Goal: Communication & Community: Answer question/provide support

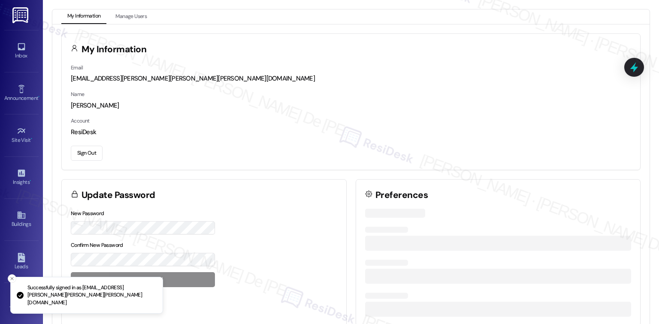
scroll to position [2290, 0]
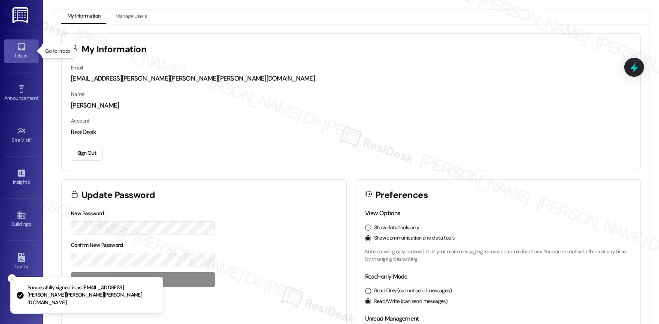
click at [20, 42] on icon at bounding box center [21, 46] width 9 height 9
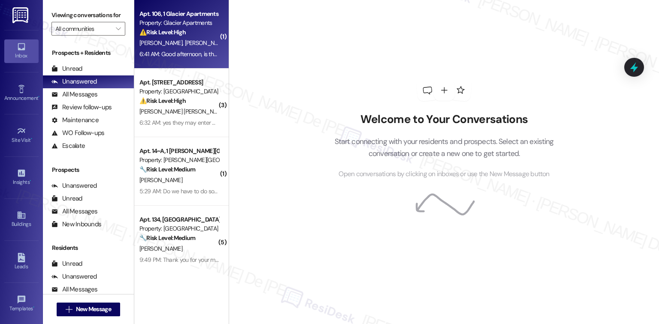
click at [185, 46] on span "T. Kilpatrick" at bounding box center [206, 43] width 43 height 8
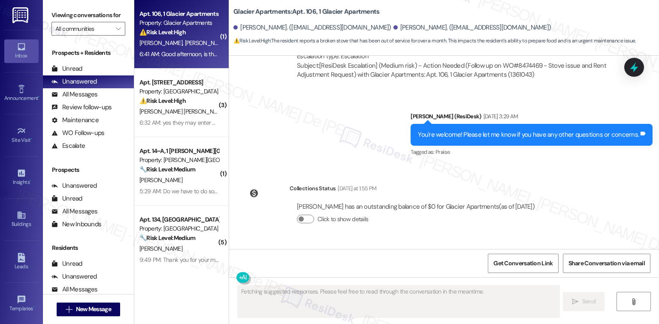
scroll to position [2432, 0]
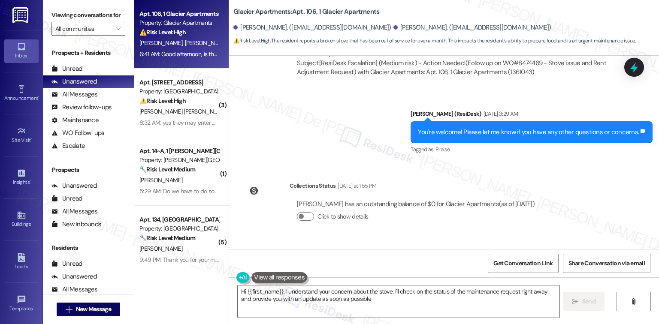
type textarea "Hi {{first_name}}, I understand your concern about the stove. I'll check on the…"
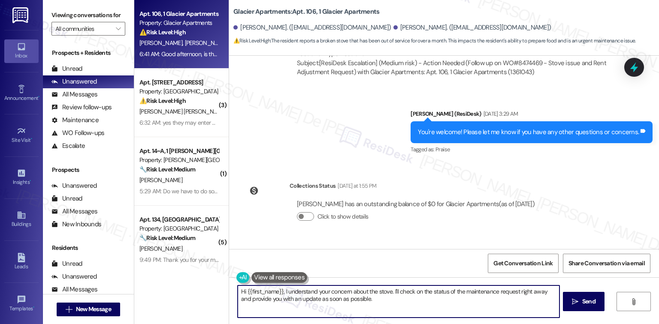
type textarea "I'll check on the status of the maintenance request right away and provide you …"
drag, startPoint x: 388, startPoint y: 292, endPoint x: 419, endPoint y: 305, distance: 33.4
click at [419, 305] on textarea "Hi {{first_name}}, I understand your concern about the stove. I'll check on the…" at bounding box center [398, 302] width 321 height 32
click at [312, 292] on textarea "Hi {{first_name}}, I understand your concern about the stove. I'll check on the…" at bounding box center [397, 302] width 321 height 32
click at [326, 290] on textarea "Hi {{first_name}}, I understand your concern about the stove. I'll check on the…" at bounding box center [397, 302] width 321 height 32
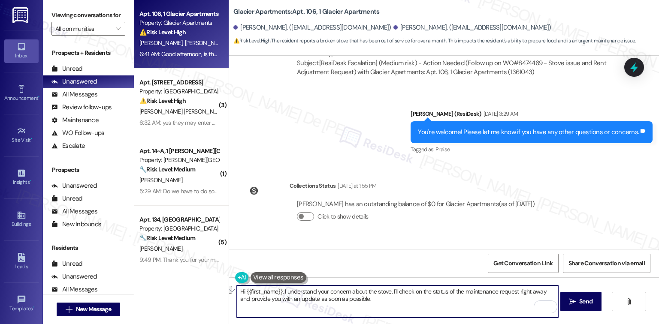
drag, startPoint x: 386, startPoint y: 293, endPoint x: 278, endPoint y: 295, distance: 107.2
click at [278, 295] on textarea "Hi {{first_name}}, I understand your concern about the stove. I'll check on the…" at bounding box center [397, 302] width 321 height 32
drag, startPoint x: 347, startPoint y: 291, endPoint x: 359, endPoint y: 292, distance: 12.5
click at [347, 291] on textarea "Hi {{first_name}}, thank you for reaching out. I'll check on the status of the …" at bounding box center [397, 302] width 321 height 32
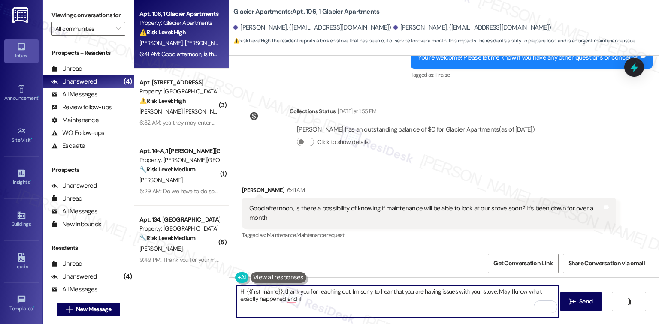
scroll to position [2511, 0]
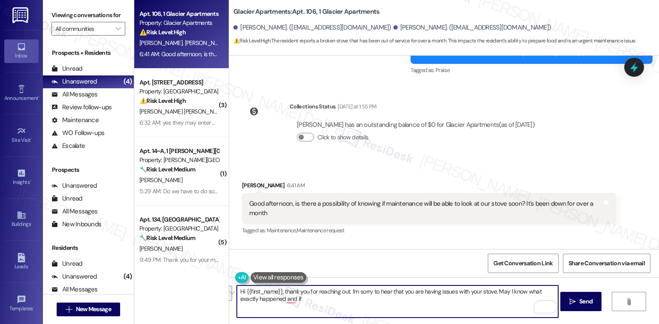
drag, startPoint x: 441, startPoint y: 302, endPoint x: 494, endPoint y: 291, distance: 54.7
click at [494, 291] on textarea "Hi {{first_name}}, thank you for reaching out. I'm sorry to hear that you are h…" at bounding box center [397, 302] width 321 height 32
click at [413, 300] on textarea "Hi {{first_name}}, thank you for reaching out. I'm sorry to hear that you are h…" at bounding box center [397, 302] width 321 height 32
click at [245, 256] on div "Collections Status 1:37 PM Kelsey Jones has an outstanding balance of $0 for Gl…" at bounding box center [391, 289] width 313 height 66
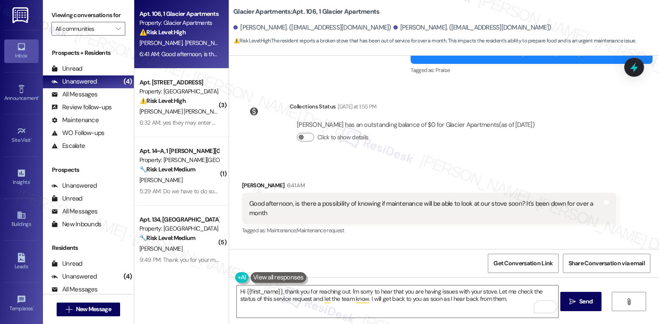
click at [397, 274] on div "Kelsey Jones has an outstanding balance of $0 for Glacier Apartments (as of Sep…" at bounding box center [415, 294] width 252 height 41
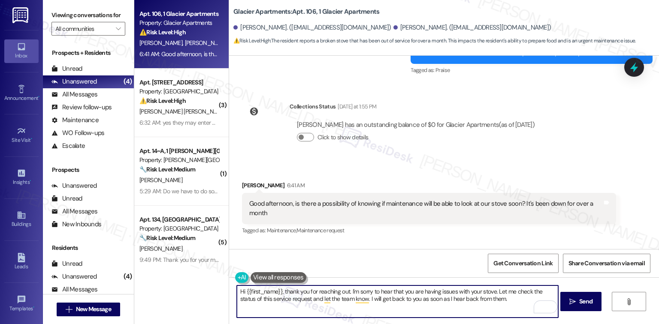
click at [286, 292] on textarea "Hi {{first_name}}, thank you for reaching out. I'm sorry to hear that you are h…" at bounding box center [397, 302] width 321 height 32
click at [278, 293] on textarea "Hi {{first_name}}, thank you for reaching out. I'm sorry to hear that you are h…" at bounding box center [397, 302] width 321 height 32
type textarea "Hi Kelsey, thank you for reaching out. I'm sorry to hear that you are having is…"
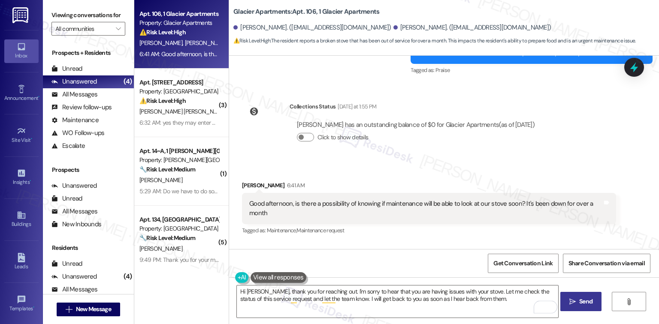
click at [571, 302] on icon "" at bounding box center [572, 301] width 6 height 7
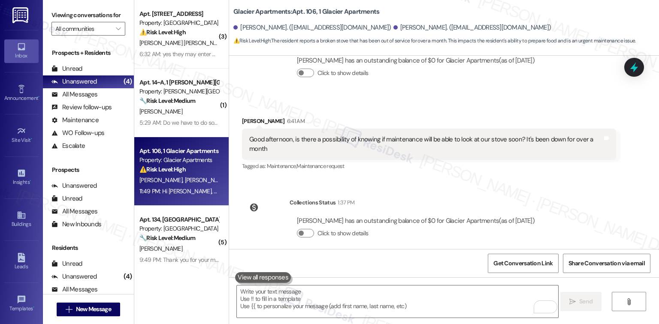
scroll to position [2580, 0]
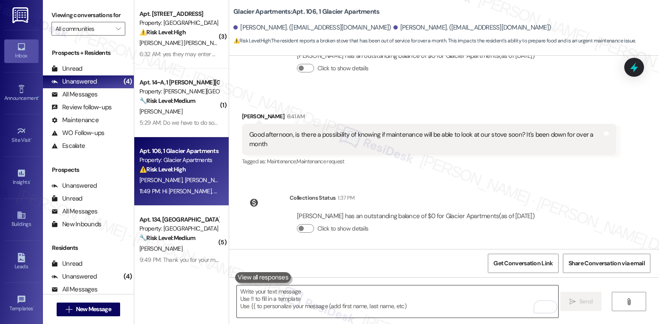
click at [378, 297] on textarea "To enrich screen reader interactions, please activate Accessibility in Grammarl…" at bounding box center [397, 302] width 321 height 32
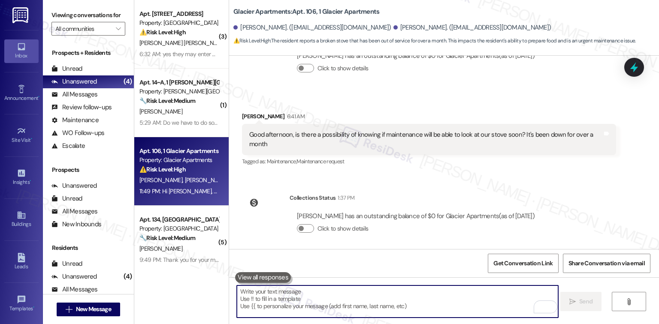
click at [362, 295] on textarea "To enrich screen reader interactions, please activate Accessibility in Grammarl…" at bounding box center [397, 302] width 321 height 32
paste textarea "In the meantime, if there’s anything else I can assist you with, please feel fr…"
type textarea "In the meantime, if there’s anything else I can assist you with, please feel fr…"
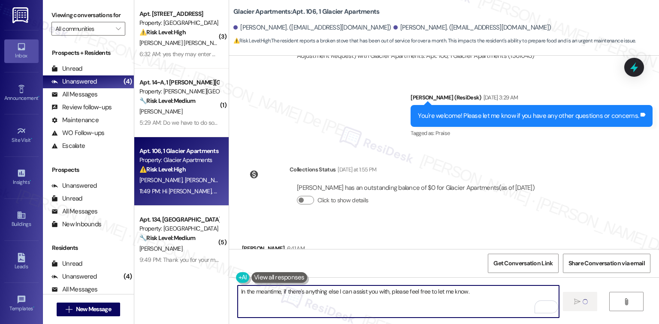
scroll to position [2432, 0]
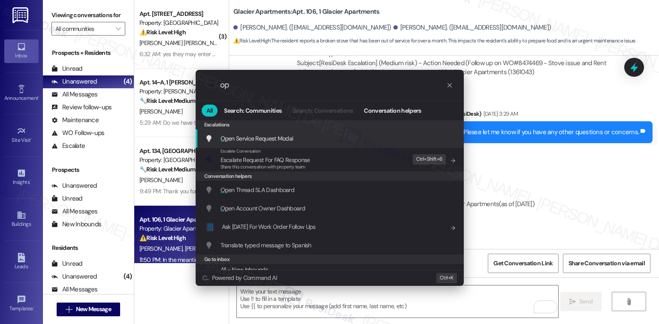
click at [292, 136] on span "Op en Service Request Modal" at bounding box center [256, 139] width 73 height 8
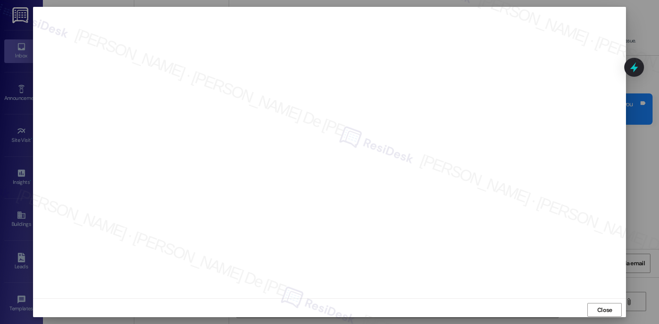
scroll to position [896, 0]
click at [602, 308] on span "Close" at bounding box center [604, 310] width 15 height 9
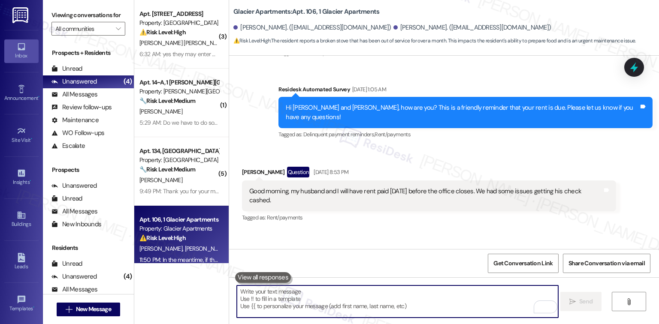
click at [326, 297] on textarea "To enrich screen reader interactions, please activate Accessibility in Grammarl…" at bounding box center [397, 302] width 321 height 32
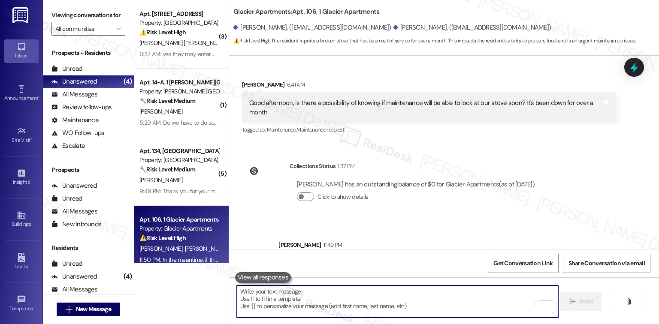
scroll to position [2640, 0]
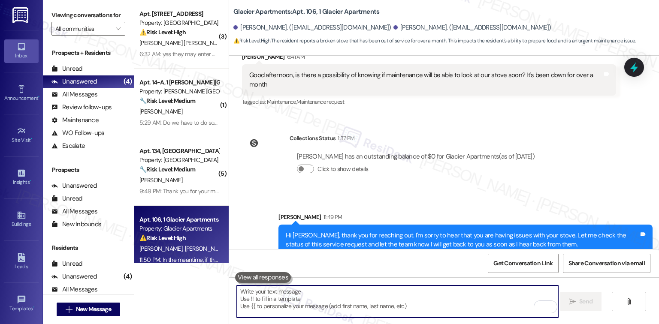
click at [306, 291] on textarea "To enrich screen reader interactions, please activate Accessibility in Grammarl…" at bounding box center [397, 302] width 321 height 32
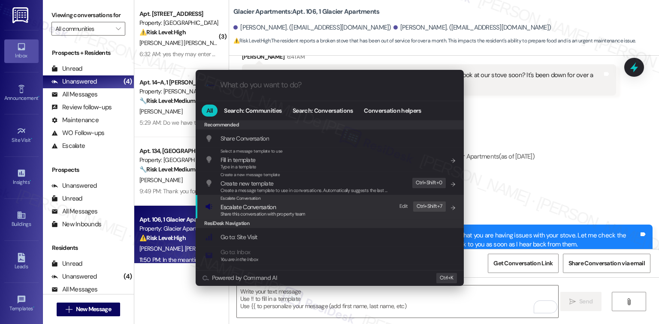
click at [253, 211] on div "Share this conversation with property team" at bounding box center [262, 215] width 85 height 8
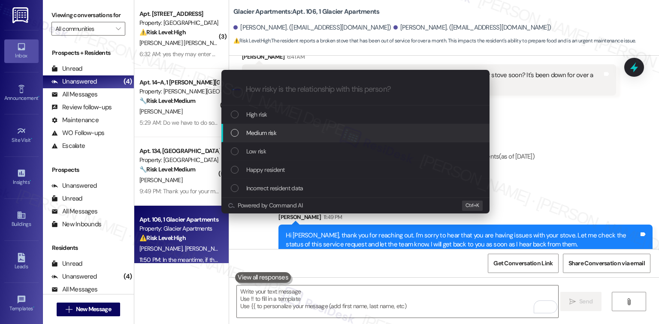
click at [246, 133] on span "Medium risk" at bounding box center [261, 132] width 30 height 9
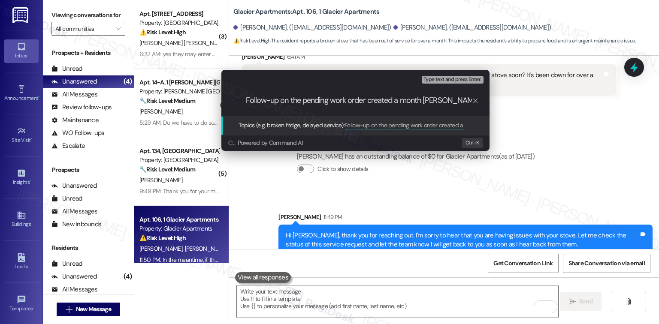
type input "Follow-up on the pending work order created a month ago"
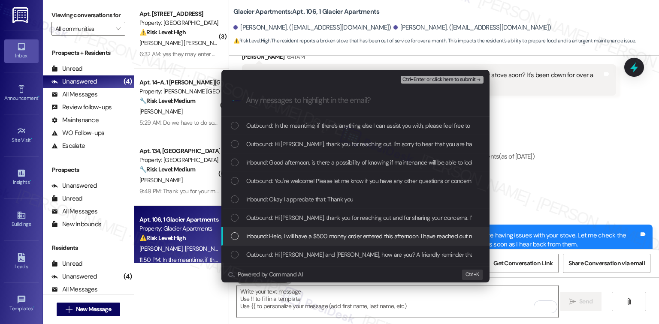
click at [234, 236] on div "List of options" at bounding box center [235, 236] width 8 height 8
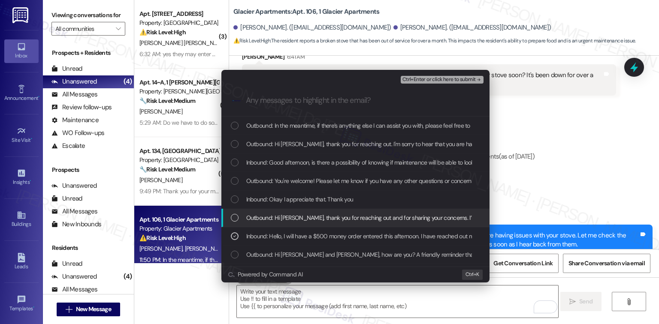
click at [230, 217] on div "Outbound: Hi Kelsey, thank you for reaching out and for sharing your concerns. …" at bounding box center [355, 218] width 268 height 18
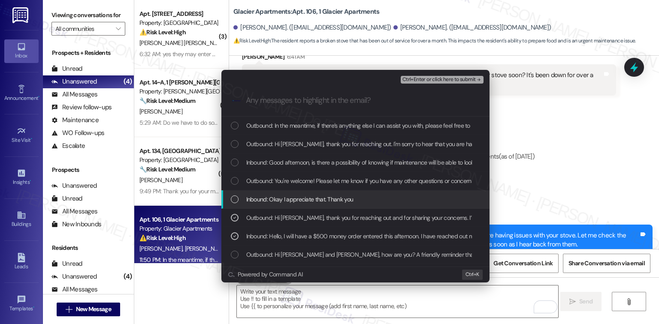
click at [235, 199] on div "List of options" at bounding box center [235, 200] width 8 height 8
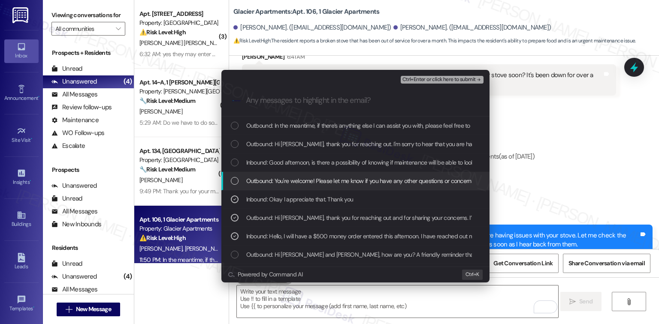
click at [232, 178] on div "List of options" at bounding box center [235, 181] width 8 height 8
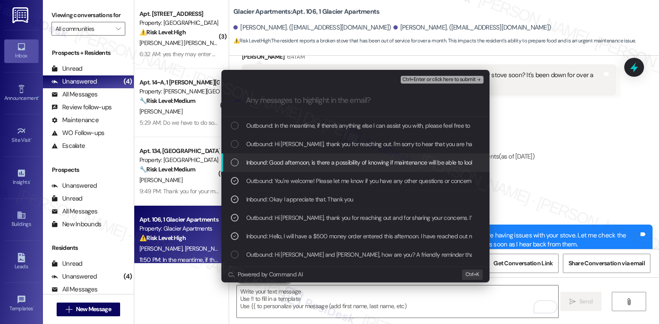
click at [232, 159] on div "List of options" at bounding box center [235, 163] width 8 height 8
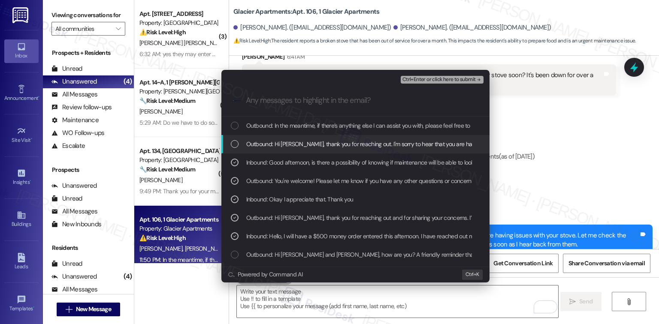
click at [232, 142] on div "List of options" at bounding box center [235, 144] width 8 height 8
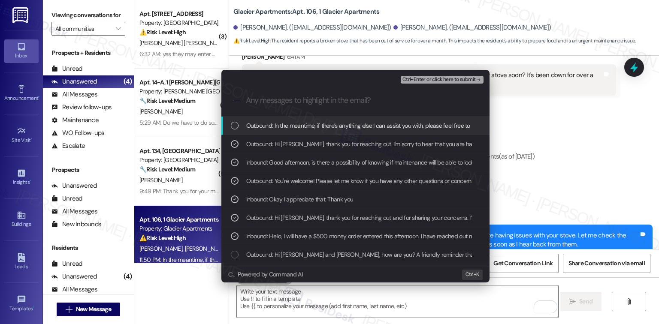
click at [234, 125] on div "List of options" at bounding box center [235, 126] width 8 height 8
click at [418, 81] on span "Ctrl+Enter or click here to submit" at bounding box center [438, 80] width 73 height 6
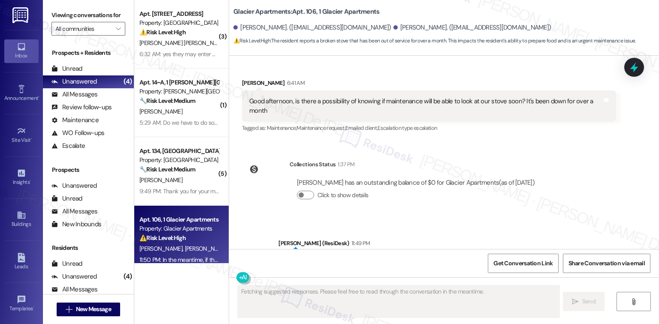
scroll to position [2653, 0]
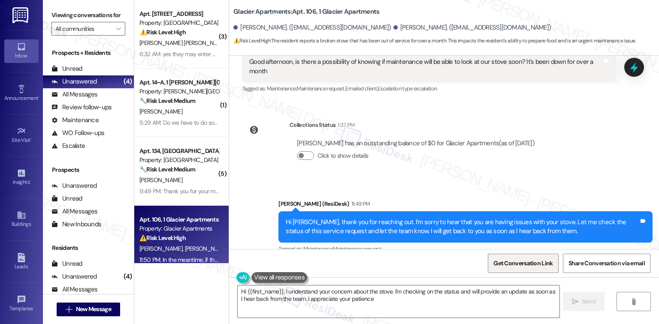
type textarea "Hi {{first_name}}, I understand your concern about the stove. I'm checking on t…"
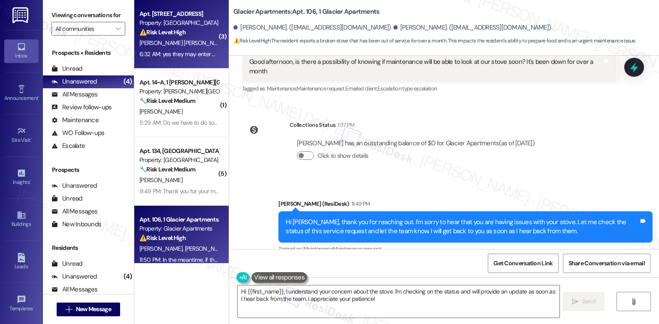
click at [153, 48] on div "T. Griffey Jones H. Frost" at bounding box center [179, 43] width 81 height 11
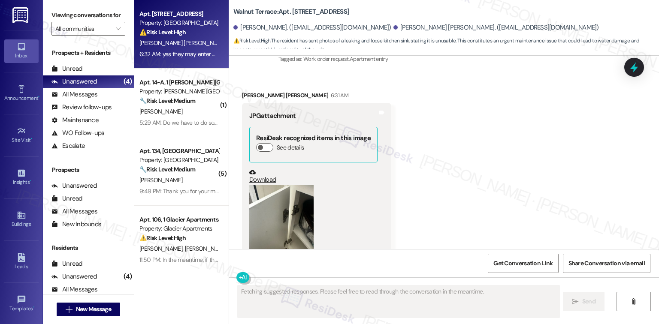
scroll to position [1775, 0]
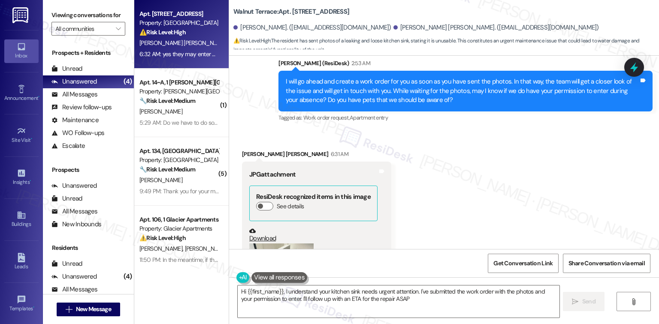
type textarea "Hi {{first_name}}, I understand your kitchen sink needs urgent attention. I've …"
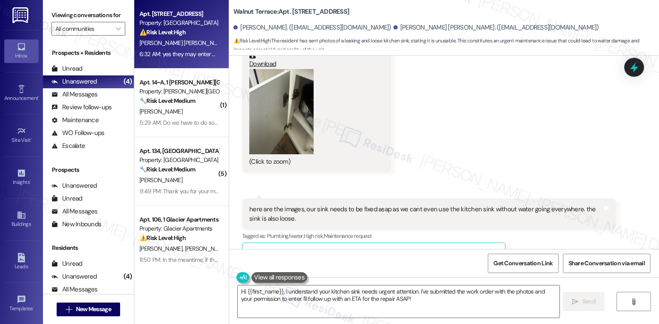
scroll to position [2004, 0]
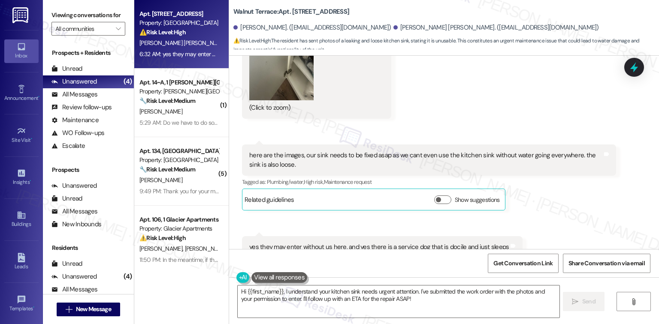
click at [377, 7] on div "Walnut Terrace: Apt. 04, 1 Walnut Terrace" at bounding box center [319, 11] width 172 height 11
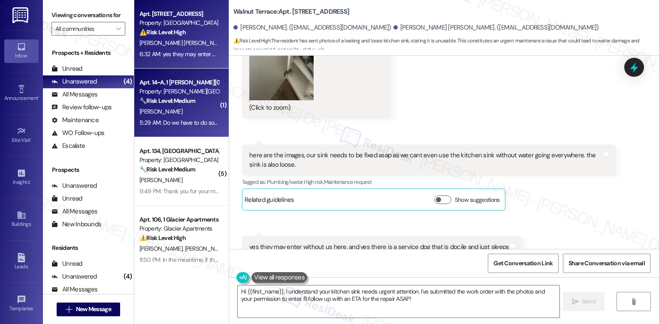
click at [175, 110] on div "[PERSON_NAME]" at bounding box center [179, 111] width 81 height 11
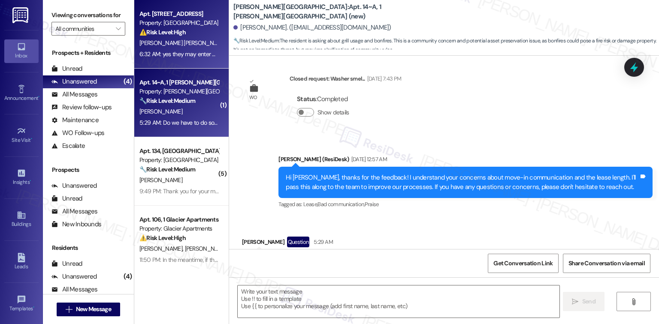
scroll to position [407, 0]
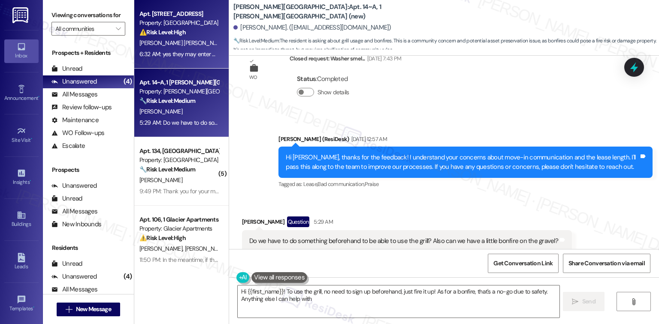
type textarea "Hi {{first_name}}! To use the grill, no need to sign up beforehand, just fire i…"
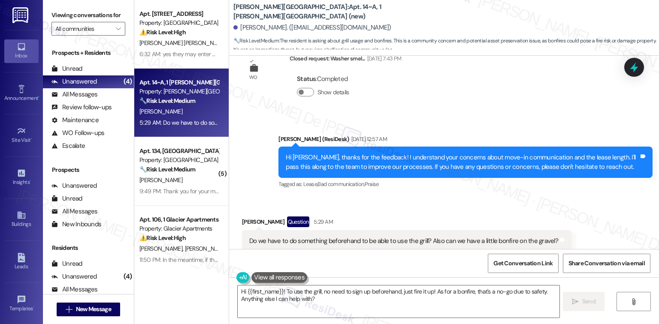
click at [336, 237] on div "Do we have to do something beforehand to be able to use the grill? Also can we …" at bounding box center [403, 241] width 309 height 9
click at [319, 237] on div "Do we have to do something beforehand to be able to use the grill? Also can we …" at bounding box center [403, 241] width 309 height 9
click at [265, 237] on div "Do we have to do something beforehand to be able to use the grill? Also can we …" at bounding box center [403, 241] width 309 height 9
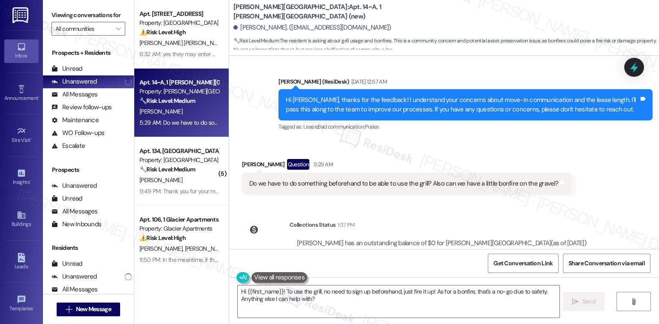
scroll to position [486, 0]
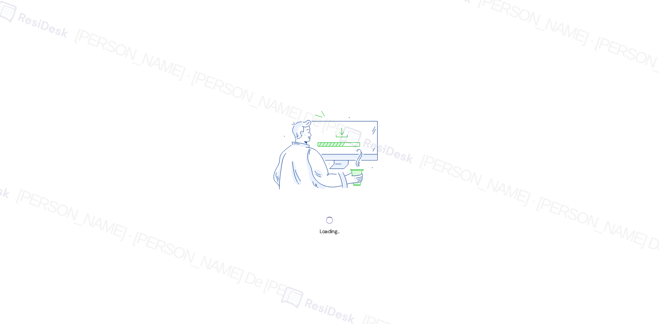
scroll to position [2290, 0]
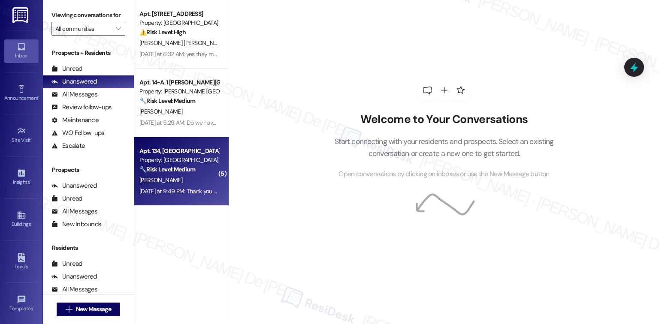
click at [200, 193] on div "Yesterday at 9:49 PM: Thank you for your message. Our offices are currently clo…" at bounding box center [402, 191] width 527 height 8
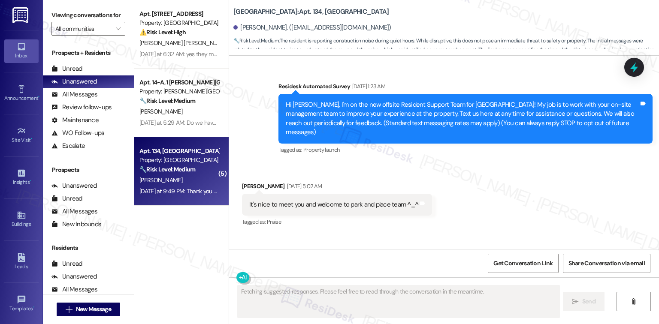
scroll to position [19083, 0]
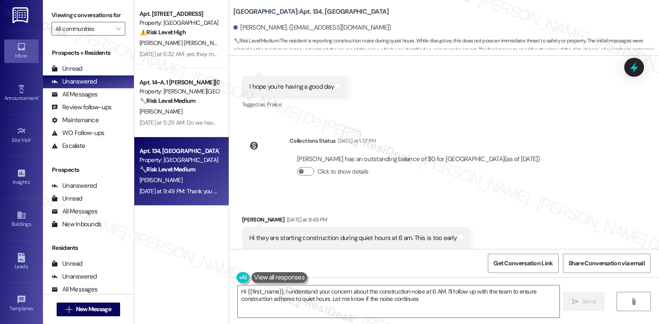
type textarea "Hi {{first_name}}, I understand your concern about the construction noise at 6 …"
click at [347, 292] on textarea "Hi {{first_name}}, I understand your concern about the construction noise at 6 …" at bounding box center [398, 302] width 321 height 32
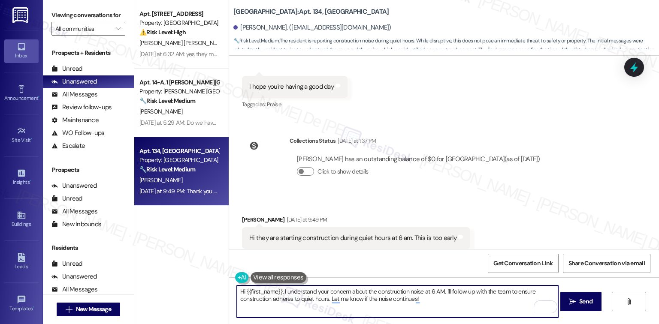
click at [458, 292] on textarea "Hi {{first_name}}, I understand your concern about the construction noise at 6 …" at bounding box center [397, 302] width 321 height 32
type textarea "follow"
click at [458, 292] on textarea "Hi {{first_name}}, I understand your concern about the construction noise at 6 …" at bounding box center [397, 302] width 321 height 32
click at [453, 293] on textarea "Hi {{first_name}}, I understand your concern about the construction noise at 6 …" at bounding box center [397, 302] width 321 height 32
click at [506, 293] on textarea "Hi {{first_name}}, I understand your concern about the construction noise at 6 …" at bounding box center [397, 302] width 321 height 32
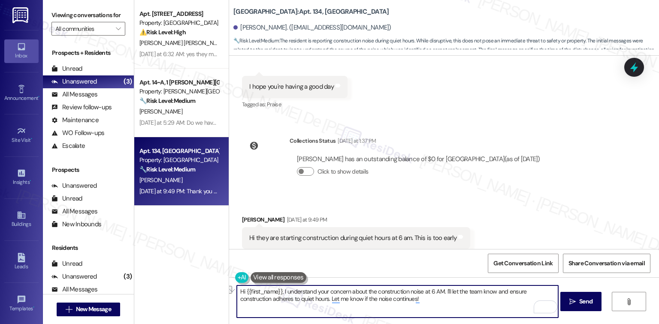
drag, startPoint x: 426, startPoint y: 301, endPoint x: 327, endPoint y: 308, distance: 99.7
click at [327, 308] on textarea "Hi {{first_name}}, I understand your concern about the construction noise at 6 …" at bounding box center [397, 302] width 321 height 32
drag, startPoint x: 277, startPoint y: 292, endPoint x: 165, endPoint y: 292, distance: 112.8
click at [165, 292] on div "Apt. 04, 1 Walnut Terrace Property: Walnut Terrace ⚠️ Risk Level: High The resi…" at bounding box center [396, 162] width 524 height 324
click at [277, 293] on textarea "Hi {{first_name}}, I understand your concern about the construction noise at 6 …" at bounding box center [397, 302] width 321 height 32
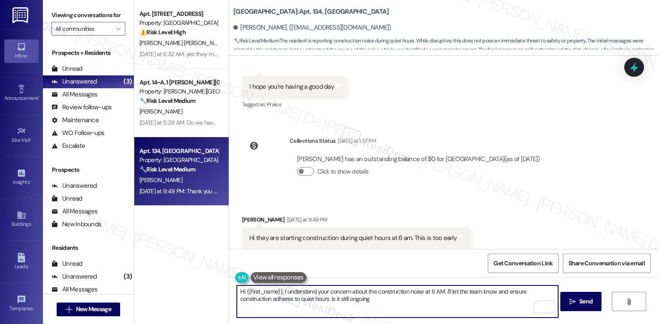
click at [279, 292] on textarea "Hi {{first_name}}, I understand your concern about the construction noise at 6 …" at bounding box center [397, 302] width 321 height 32
click at [434, 301] on textarea "Hi {{first_name}}, thank you for reaching out. I understand your concern about …" at bounding box center [397, 302] width 321 height 32
click at [429, 294] on textarea "Hi {{first_name}}, thank you for reaching out. I understand your concern about …" at bounding box center [397, 302] width 321 height 32
click at [422, 298] on textarea "Hi {{first_name}}, thank you for reaching out. I understand your concern about …" at bounding box center [397, 302] width 321 height 32
type textarea "Hi {{first_name}}, thank you for reaching out. I understand your concern about …"
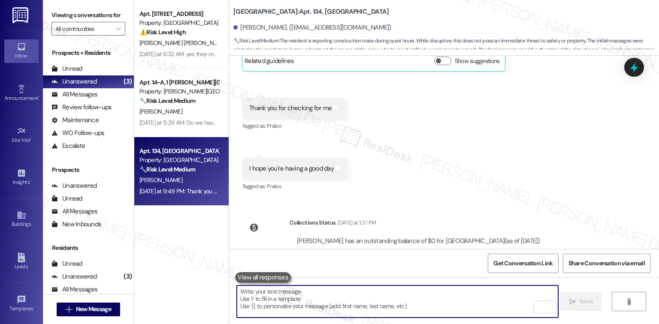
scroll to position [19152, 0]
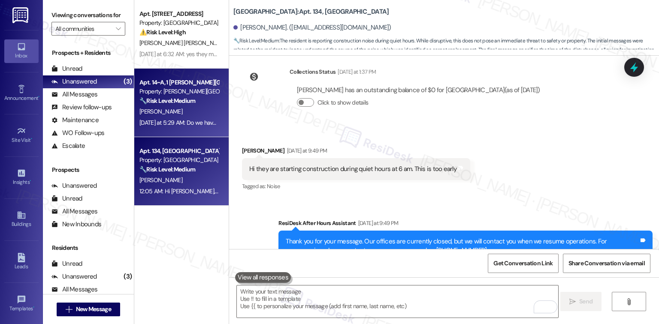
click at [172, 111] on div "[PERSON_NAME]" at bounding box center [179, 111] width 81 height 11
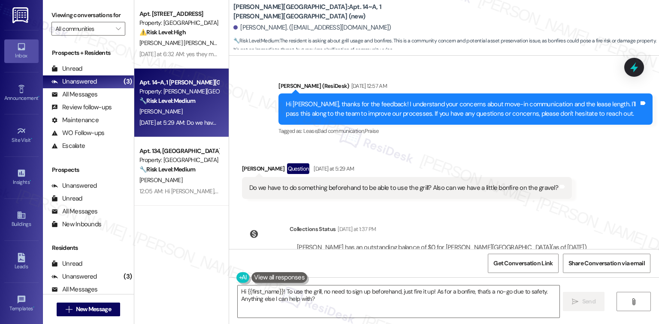
scroll to position [486, 0]
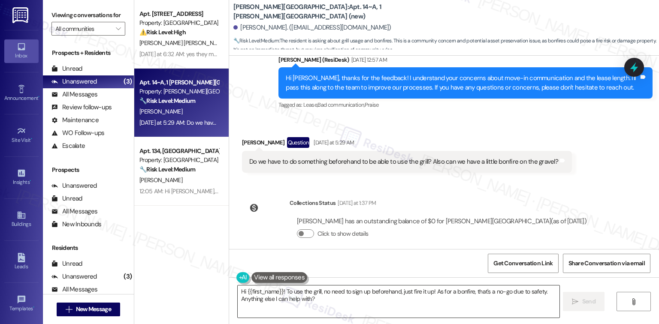
click at [328, 302] on textarea "Hi {{first_name}}! To use the grill, no need to sign up beforehand, just fire i…" at bounding box center [398, 302] width 321 height 32
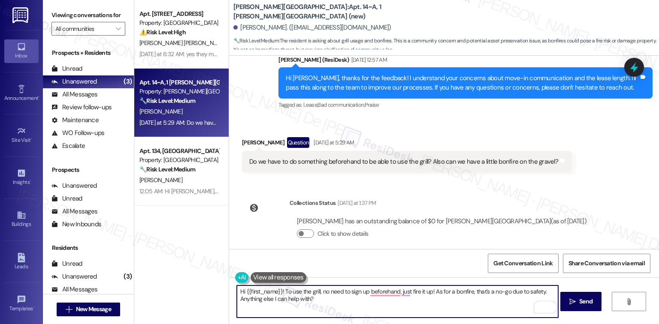
drag, startPoint x: 324, startPoint y: 302, endPoint x: 278, endPoint y: 291, distance: 47.2
click at [278, 291] on textarea "Hi {{first_name}}! To use the grill, no need to sign up beforehand, just fire i…" at bounding box center [397, 302] width 321 height 32
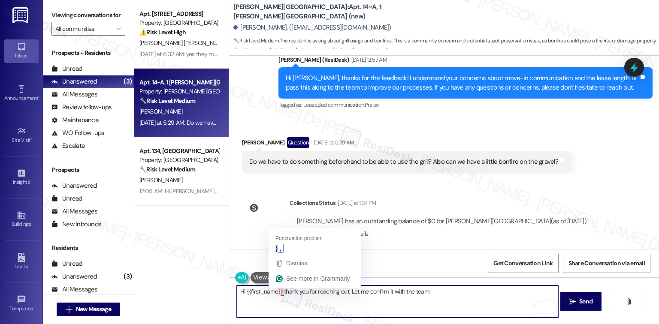
click at [276, 295] on textarea "Hi {{first_name}} thank you for reaching out. Let me confirm it with the team" at bounding box center [397, 302] width 321 height 32
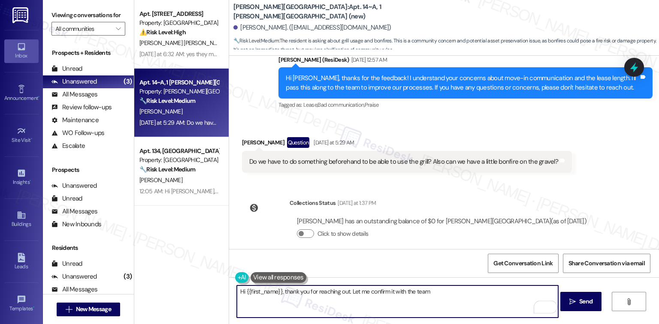
click at [437, 293] on textarea "Hi {{first_name}}, thank you for reaching out. Let me confirm it with the team" at bounding box center [397, 302] width 321 height 32
click at [322, 307] on textarea "Hi {{first_name}}, thank you for reaching out. Let me confirm it with the team …" at bounding box center [397, 302] width 321 height 32
click at [347, 301] on textarea "Hi {{first_name}}, thank you for reaching out. Let me confirm it with the team …" at bounding box center [397, 302] width 321 height 32
drag, startPoint x: 328, startPoint y: 299, endPoint x: 398, endPoint y: 314, distance: 71.5
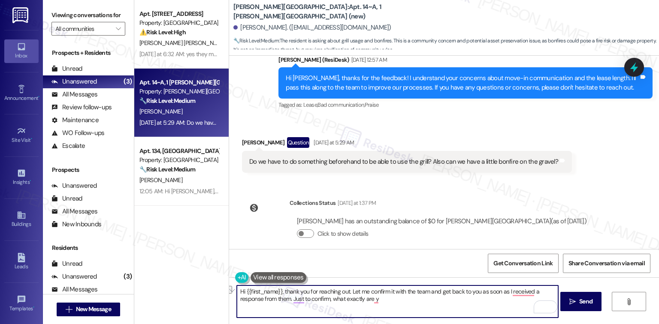
click at [398, 314] on textarea "Hi {{first_name}}, thank you for reaching out. Let me confirm it with the team …" at bounding box center [397, 302] width 321 height 32
click at [523, 291] on textarea "Hi {{first_name}}, thank you for reaching out. Let me confirm it with the team …" at bounding box center [397, 302] width 321 height 32
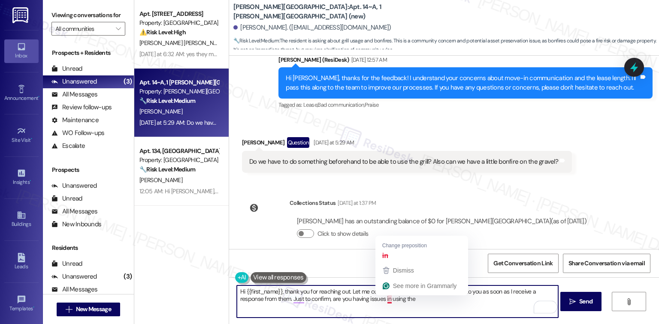
click at [386, 300] on textarea "Hi {{first_name}}, thank you for reaching out. Let me confirm it with the team …" at bounding box center [397, 302] width 321 height 32
click at [413, 298] on textarea "Hi {{first_name}}, thank you for reaching out. Let me confirm it with the team …" at bounding box center [397, 302] width 321 height 32
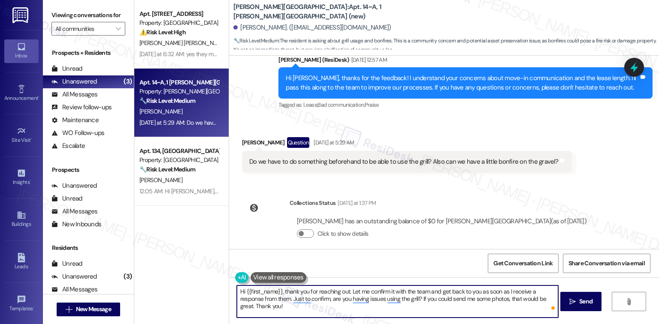
click at [437, 309] on textarea "Hi {{first_name}}, thank you for reaching out. Let me confirm it with the team …" at bounding box center [397, 302] width 321 height 32
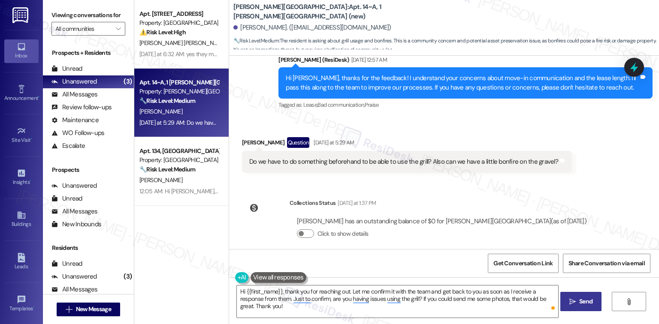
click at [570, 302] on icon "" at bounding box center [572, 301] width 6 height 7
type textarea "Fetching suggested responses. Please feel free to read through the conversation…"
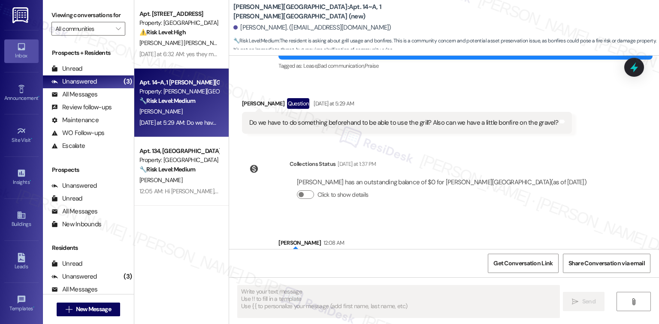
scroll to position [555, 0]
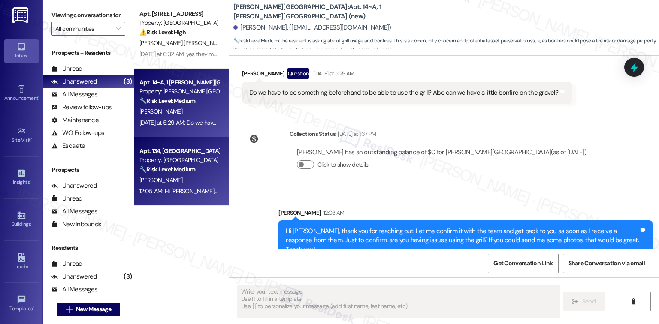
click at [194, 169] on div "🔧 Risk Level: Medium The resident is reporting construction noise during quiet …" at bounding box center [178, 169] width 79 height 9
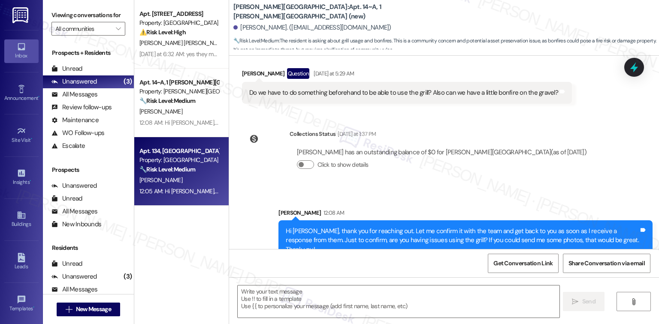
type textarea "Fetching suggested responses. Please feel free to read through the conversation…"
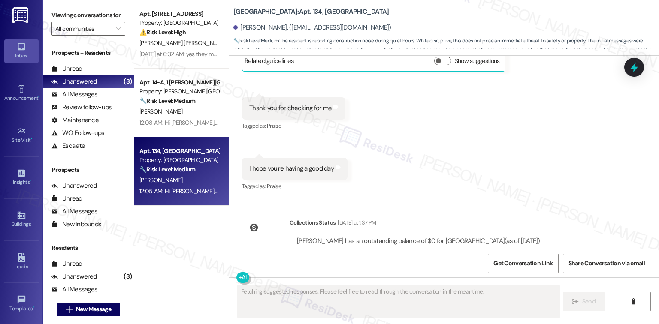
scroll to position [19165, 0]
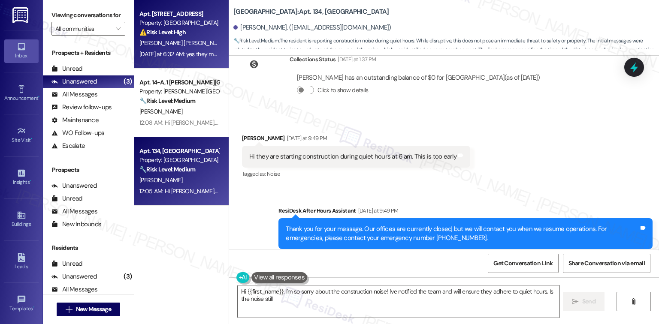
type textarea "Hi {{first_name}}, I'm so sorry about the construction noise! I've notified the…"
click at [229, 42] on span "[PERSON_NAME]" at bounding box center [250, 43] width 43 height 8
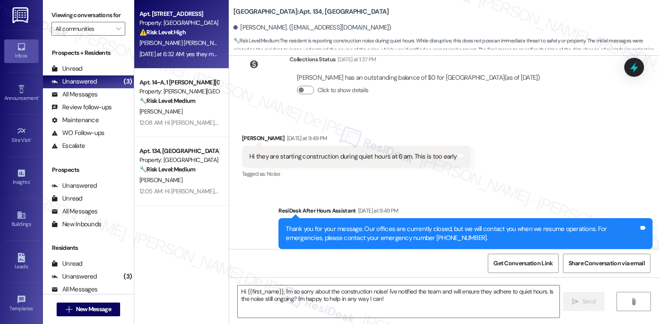
type textarea "Fetching suggested responses. Please feel free to read through the conversation…"
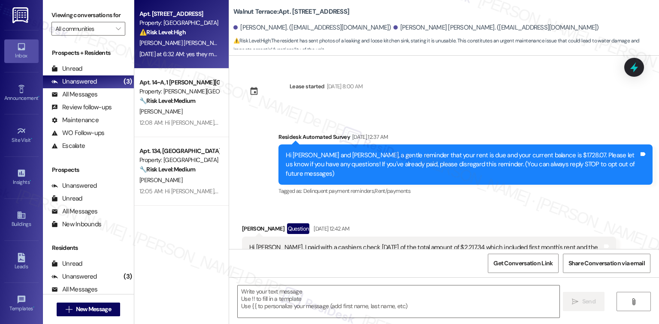
scroll to position [2004, 0]
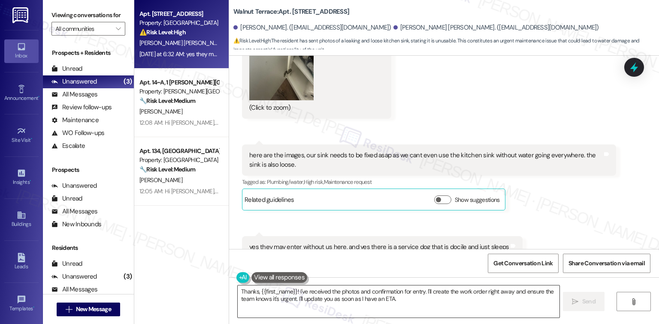
click at [362, 303] on textarea "Thanks, {{first_name}}! I've received the photos and confirmation for entry. I'…" at bounding box center [398, 302] width 321 height 32
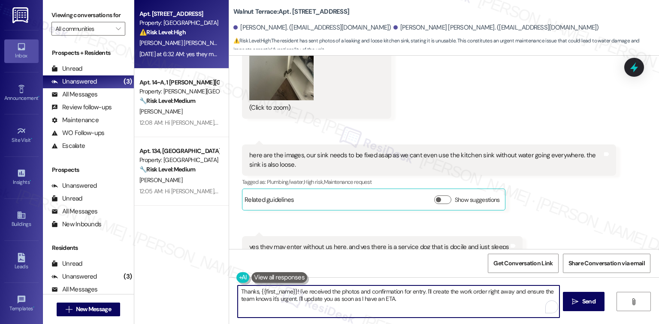
click at [408, 301] on textarea "Thanks, {{first_name}}! I've received the photos and confirmation for entry. I'…" at bounding box center [398, 302] width 321 height 32
click at [422, 305] on textarea "Thanks, {{first_name}}! I've received the photos and confirmation for entry. I'…" at bounding box center [397, 302] width 321 height 32
click at [422, 298] on textarea "Thanks, {{first_name}}! I've received the photos and confirmation for entry. I'…" at bounding box center [397, 302] width 321 height 32
drag, startPoint x: 410, startPoint y: 298, endPoint x: 266, endPoint y: 305, distance: 143.8
click at [266, 305] on textarea "Thanks, {{first_name}}! I've received the photos and confirmation for entry. I'…" at bounding box center [397, 302] width 321 height 32
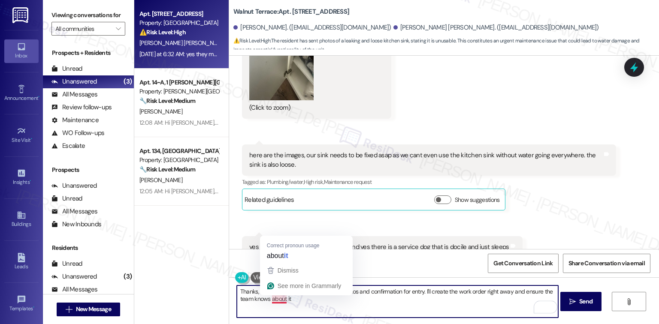
click at [275, 301] on textarea "Thanks, {{first_name}}! I've received the photos and confirmation for entry. I'…" at bounding box center [397, 302] width 321 height 32
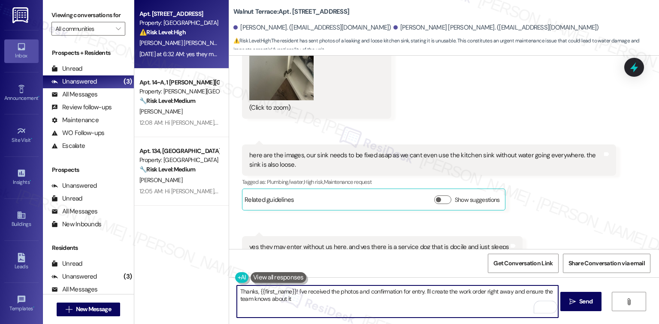
click at [289, 254] on div "Get Conversation Link Share Conversation via email" at bounding box center [444, 263] width 430 height 28
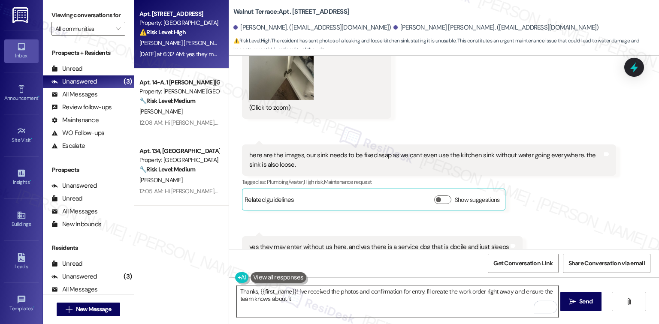
click at [296, 300] on textarea "Thanks, {{first_name}}! I've received the photos and confirmation for entry. I'…" at bounding box center [397, 302] width 321 height 32
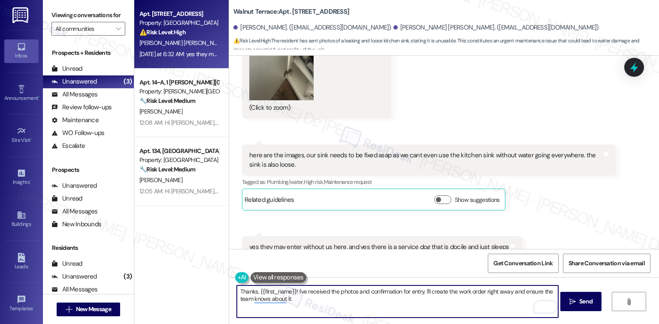
paste textarea "In the meantime, if there’s anything else I can assist you with, please feel fr…"
type textarea "Thanks, {{first_name}}! I've received the photos and confirmation for entry. I'…"
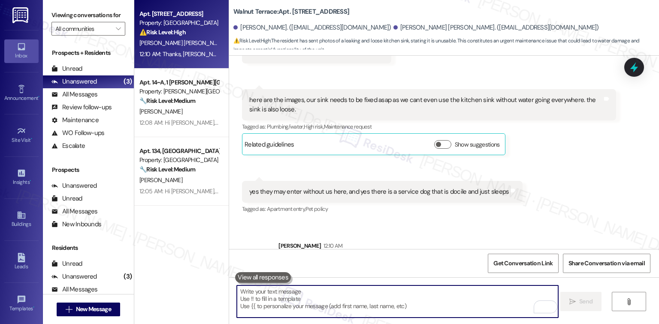
scroll to position [2073, 0]
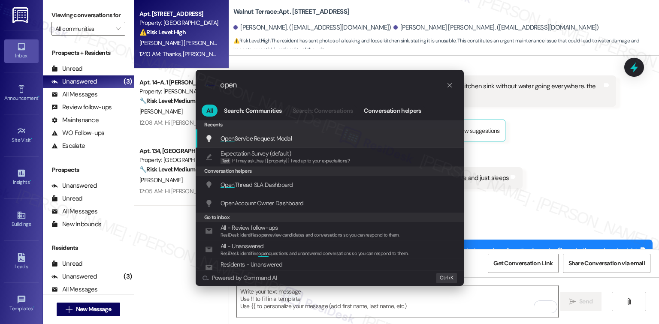
type input "open"
click at [309, 145] on div "Open Service Request Modal Add shortcut" at bounding box center [330, 139] width 268 height 18
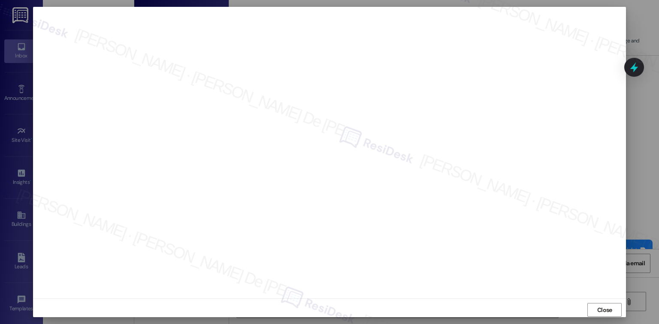
scroll to position [2133, 0]
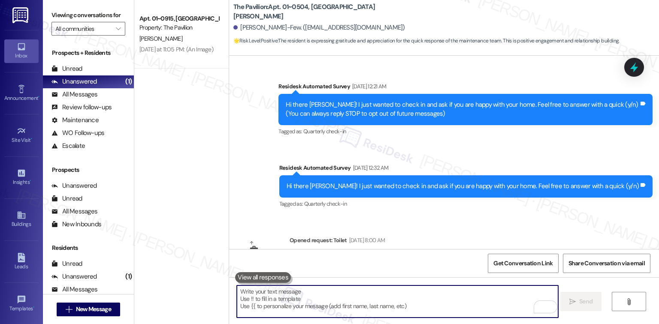
scroll to position [2290, 0]
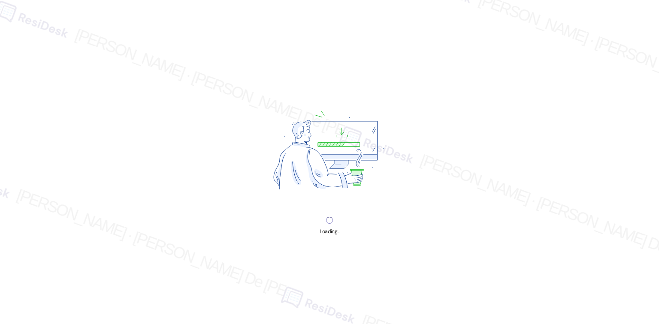
scroll to position [2290, 0]
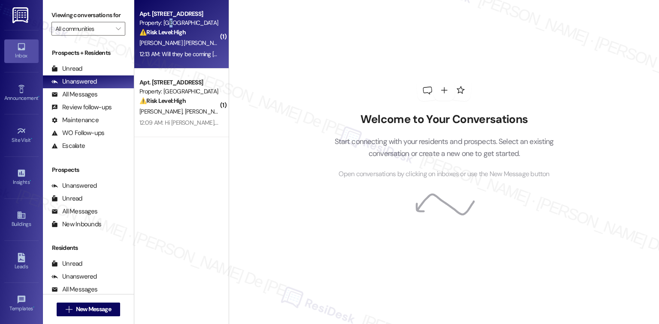
type textarea "l"
click at [166, 20] on div "Property: [GEOGRAPHIC_DATA]" at bounding box center [178, 22] width 79 height 9
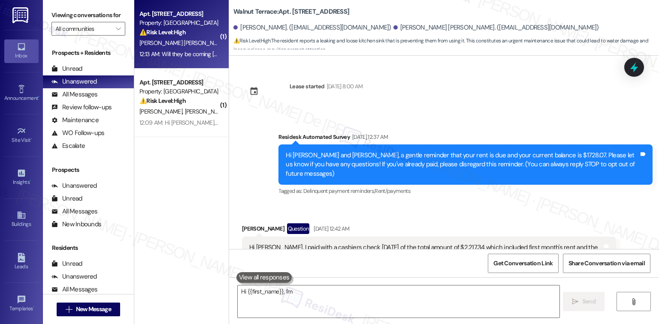
scroll to position [2160, 0]
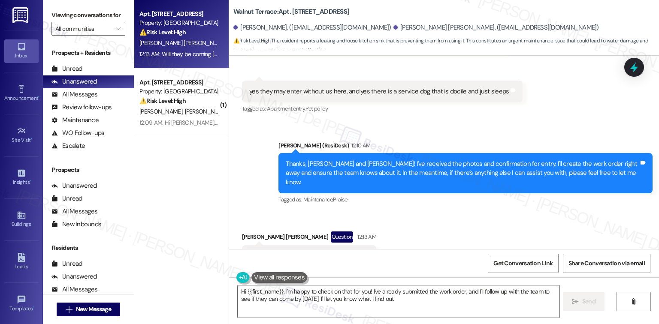
type textarea "Hi {{first_name}}, I'm happy to check on that for you! I've already submitted t…"
drag, startPoint x: 363, startPoint y: 62, endPoint x: 496, endPoint y: 69, distance: 133.1
click at [496, 81] on div "yes they may enter without us here, and yes there is a service dog that is doci…" at bounding box center [382, 92] width 280 height 22
copy div "there is a service dog that is docile and just sleeps"
click at [373, 302] on textarea "Hi {{first_name}}, I'm happy to check on that for you! I've already submitted t…" at bounding box center [398, 302] width 321 height 32
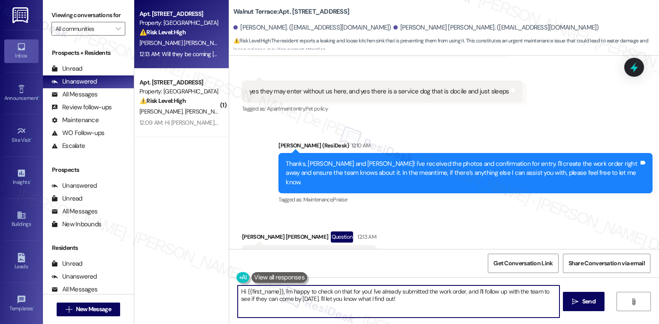
click at [414, 225] on div "Received via SMS Tristan Griffey Jones Question 12:13 AM Will they be coming to…" at bounding box center [444, 249] width 430 height 74
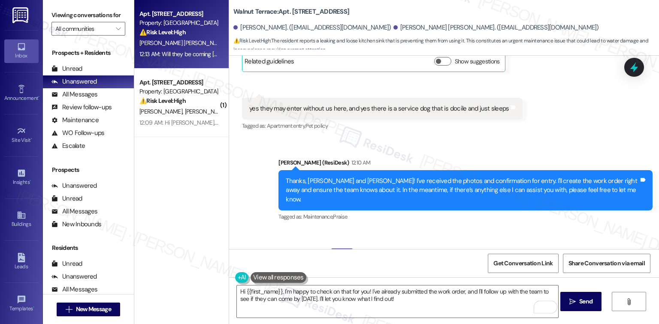
scroll to position [2144, 0]
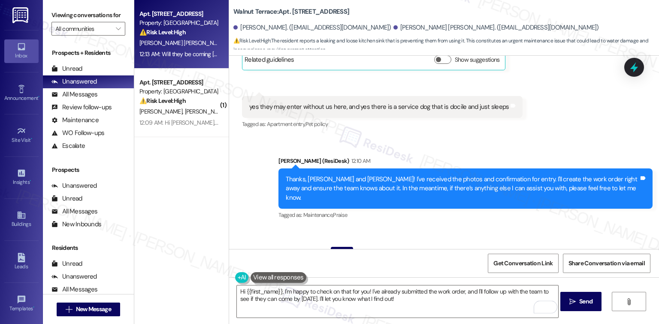
click at [411, 228] on div "Received via SMS Tristan Griffey Jones Question 12:13 AM Will they be coming to…" at bounding box center [444, 265] width 430 height 74
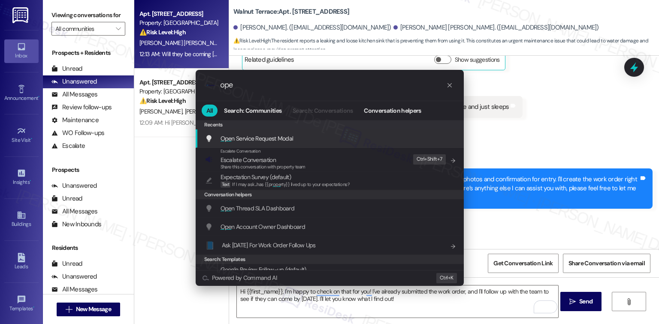
type input "open"
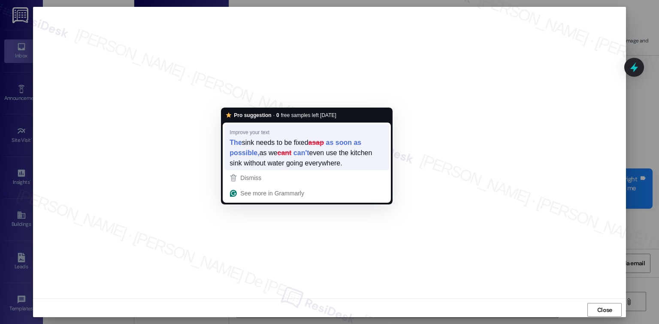
click at [249, 151] on strong "as soon as possible," at bounding box center [295, 148] width 132 height 20
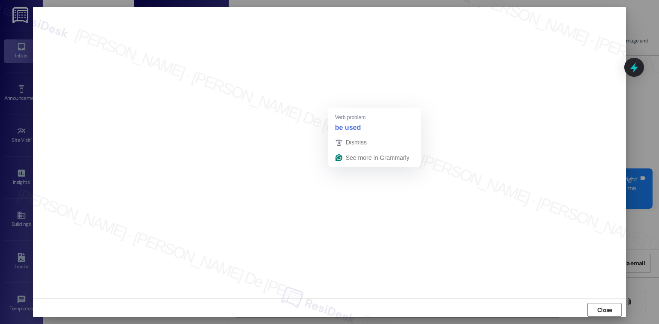
click at [371, 126] on div "be used" at bounding box center [374, 128] width 82 height 14
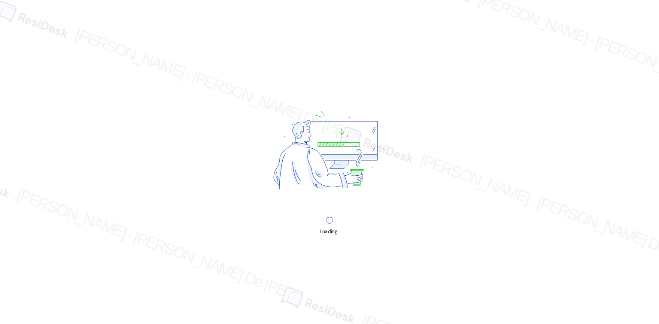
scroll to position [2290, 0]
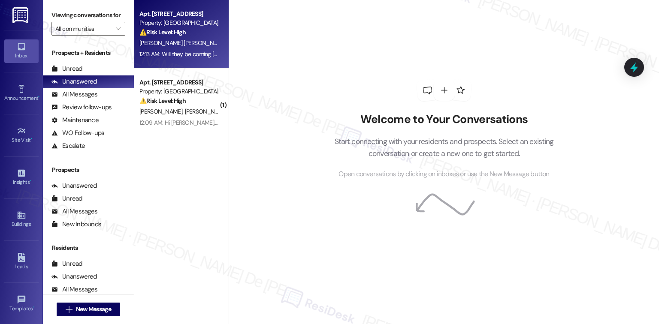
click at [166, 43] on span "[PERSON_NAME] [PERSON_NAME]" at bounding box center [184, 43] width 90 height 8
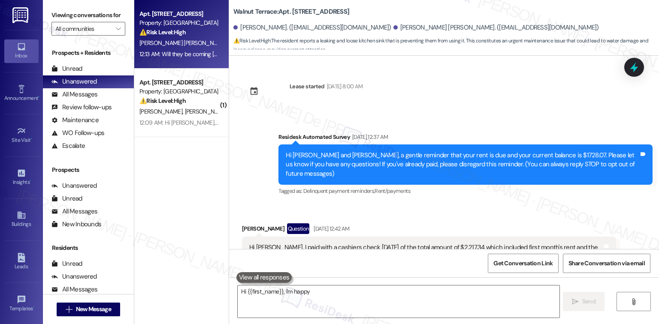
scroll to position [2160, 0]
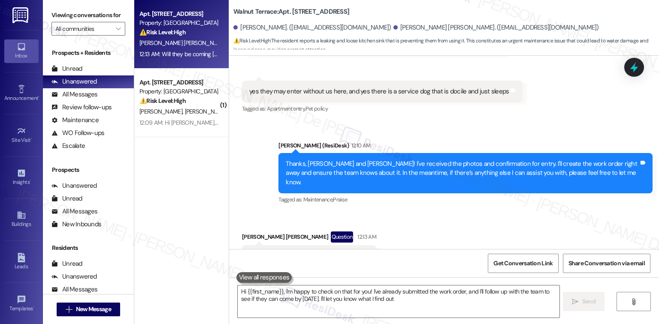
type textarea "Hi {{first_name}}, I'm happy to check on that for you! I've already submitted t…"
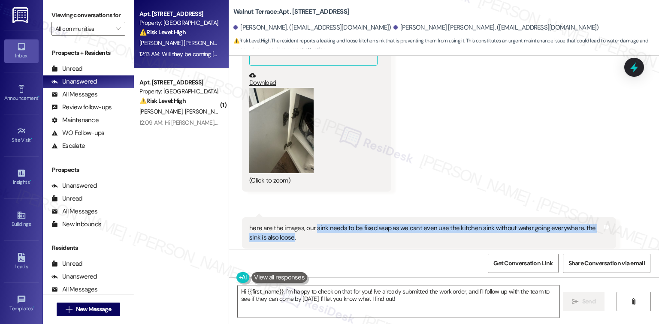
drag, startPoint x: 310, startPoint y: 200, endPoint x: 269, endPoint y: 215, distance: 43.8
type textarea "sink needs to be fixed asap as we cant even use the kitchen sink without water …"
click at [269, 217] on div "here are the images, our sink needs to be fixed asap as we cant even use the ki…" at bounding box center [429, 232] width 374 height 31
copy div "sink needs to be fixed asap as we cant even use the kitchen sink without water …"
click at [292, 133] on button "Zoom image" at bounding box center [281, 131] width 64 height 86
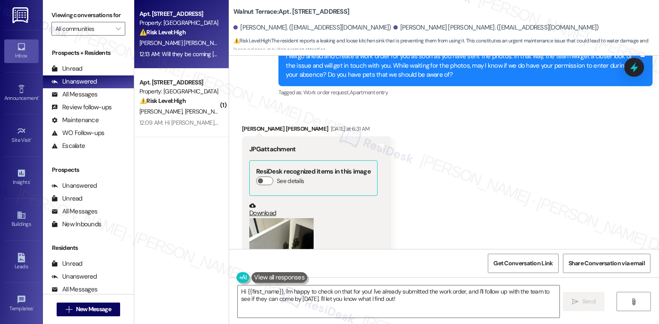
scroll to position [1817, 0]
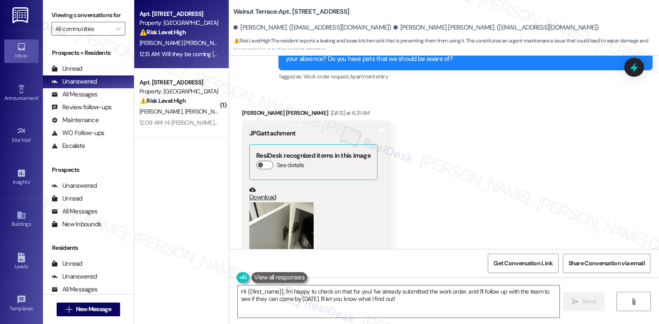
click at [280, 212] on button "Zoom image" at bounding box center [281, 245] width 64 height 86
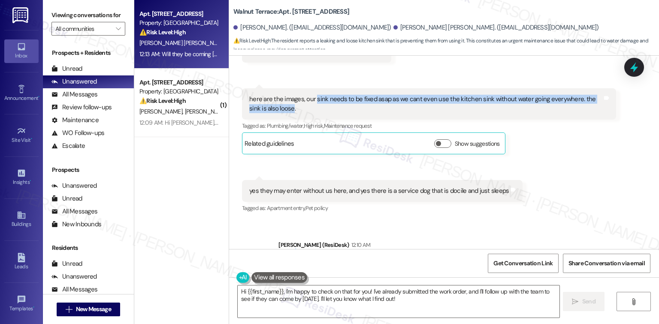
scroll to position [2046, 0]
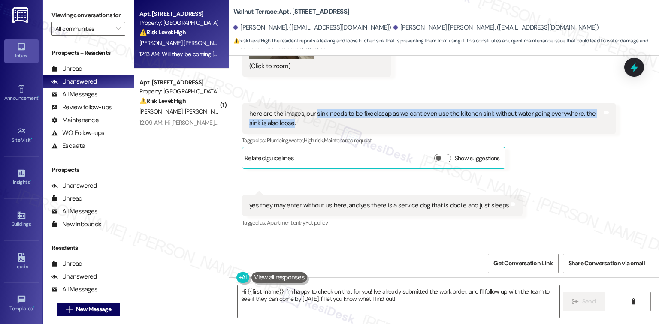
drag, startPoint x: 398, startPoint y: 76, endPoint x: 384, endPoint y: 87, distance: 17.7
copy div "sink needs to be fixed asap as we cant even use the kitchen sink without water …"
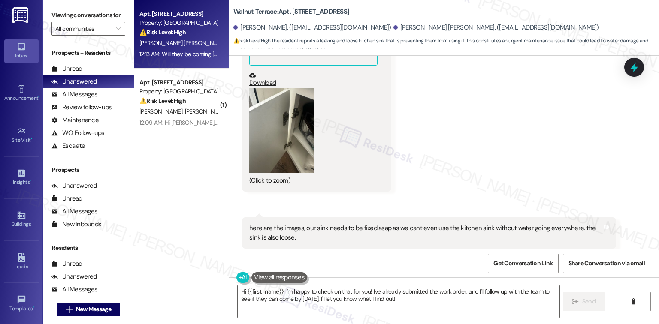
scroll to position [2160, 0]
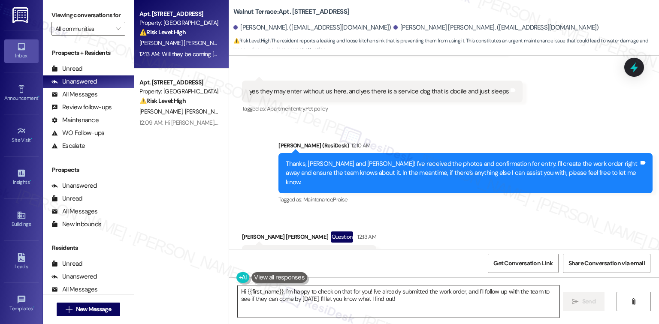
click at [369, 295] on textarea "Hi {{first_name}}, I'm happy to check on that for you! I've already submitted t…" at bounding box center [398, 302] width 321 height 32
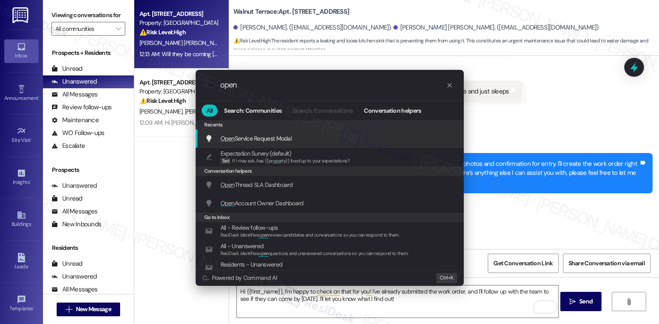
type input "open"
click at [286, 138] on span "Open Service Request Modal" at bounding box center [256, 139] width 72 height 8
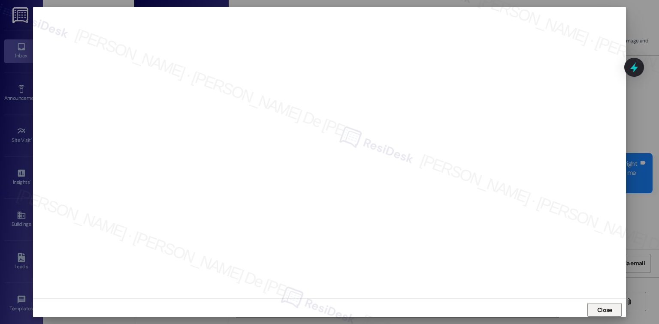
click at [604, 307] on span "Close" at bounding box center [604, 310] width 15 height 9
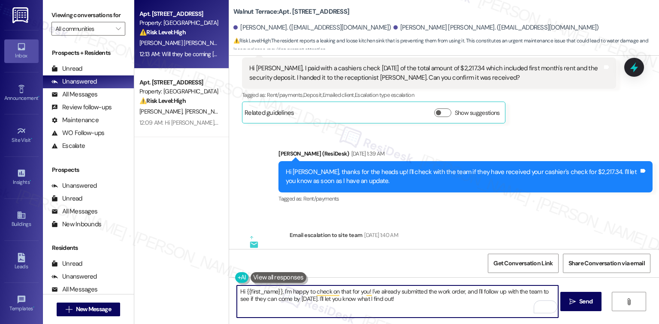
scroll to position [229, 0]
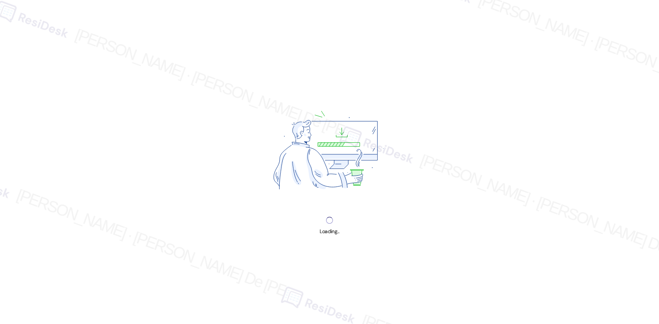
scroll to position [2290, 0]
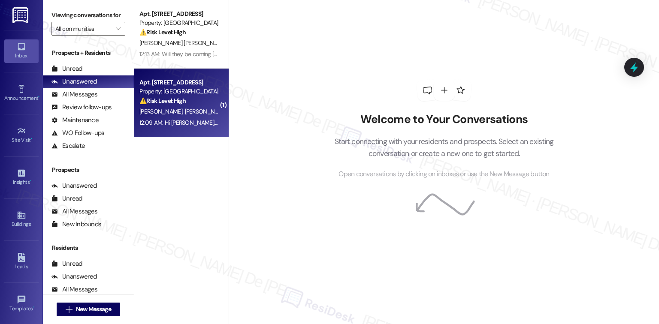
click at [148, 115] on div "C. [PERSON_NAME] [PERSON_NAME] [PERSON_NAME]" at bounding box center [179, 111] width 81 height 11
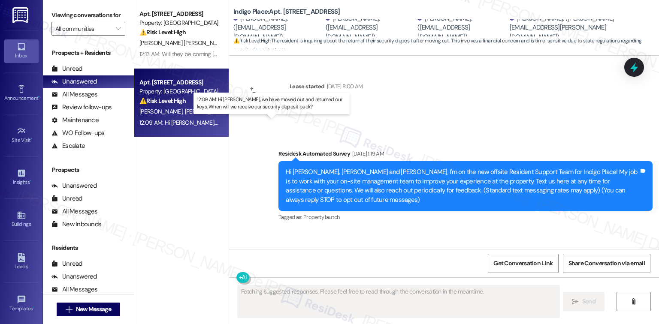
type textarea "Fetching suggested responses. Please feel free to read through the conversation…"
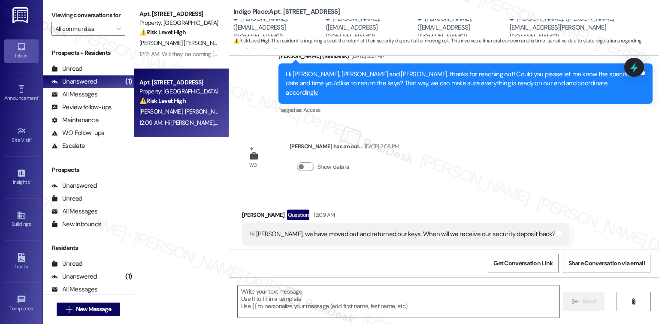
scroll to position [2206, 0]
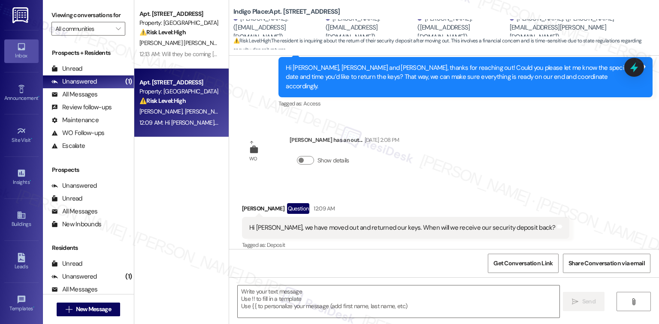
click at [468, 184] on div "Received via SMS [PERSON_NAME] Question 12:09 AM Hi [PERSON_NAME], we have move…" at bounding box center [444, 221] width 430 height 74
click at [475, 174] on div "WO Lease started [DATE] 8:00 AM Show details Survey, sent via SMS Residesk Auto…" at bounding box center [444, 152] width 430 height 193
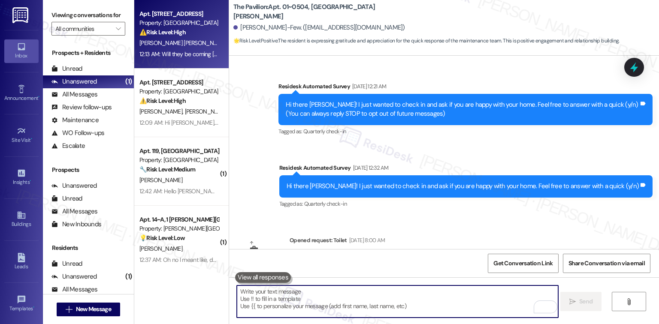
scroll to position [2290, 0]
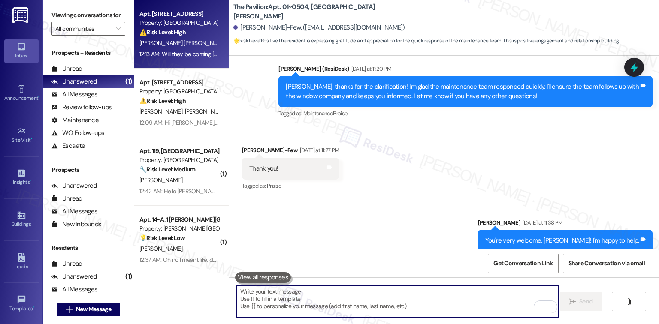
drag, startPoint x: 175, startPoint y: 15, endPoint x: 173, endPoint y: 20, distance: 5.2
click at [173, 20] on div "Property: [GEOGRAPHIC_DATA]" at bounding box center [178, 22] width 79 height 9
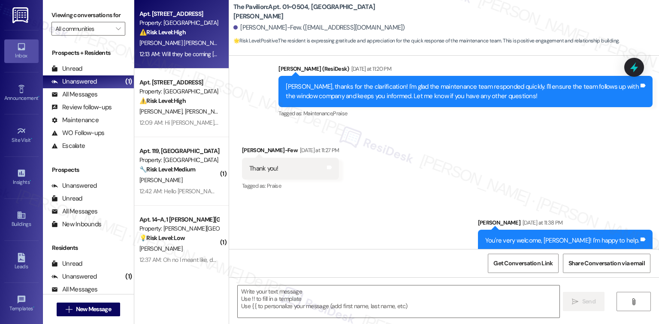
type textarea "Fetching suggested responses. Please feel free to read through the conversation…"
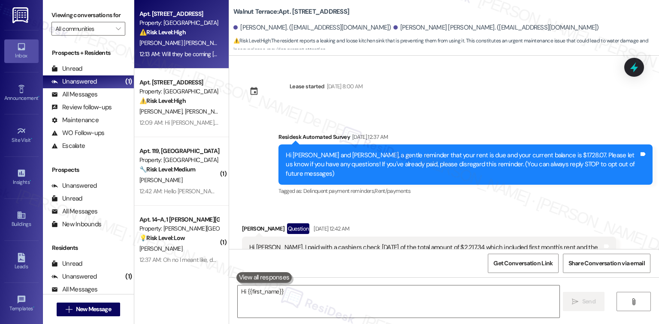
scroll to position [2160, 0]
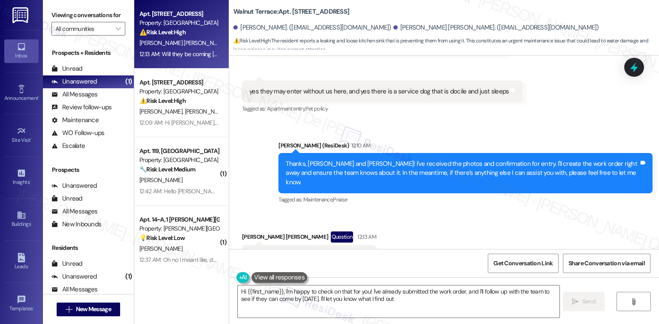
type textarea "Hi {{first_name}}, I'm happy to check on that for you! I've already submitted t…"
